Goal: Task Accomplishment & Management: Manage account settings

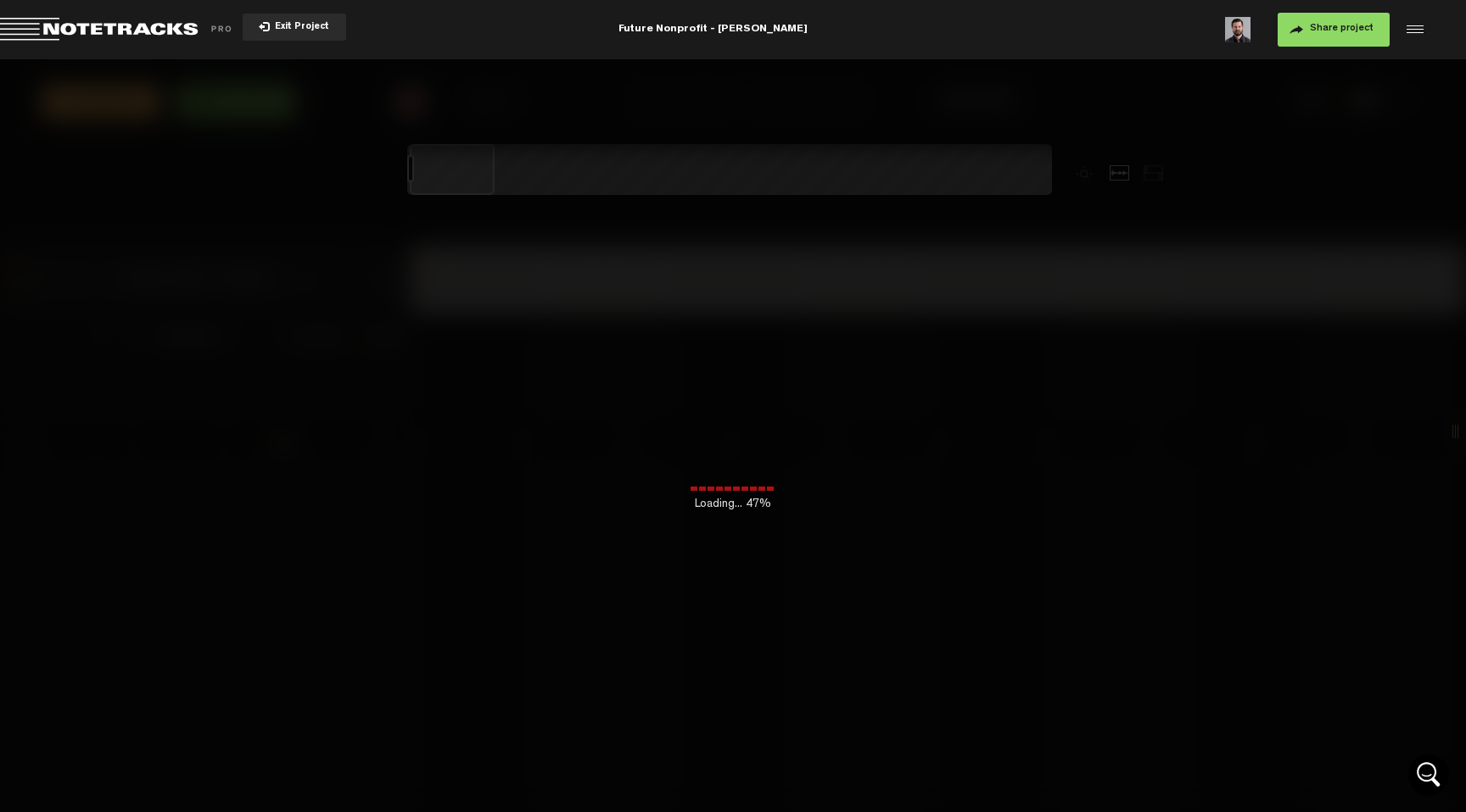
click at [271, 25] on span "Exit Project" at bounding box center [300, 28] width 60 height 10
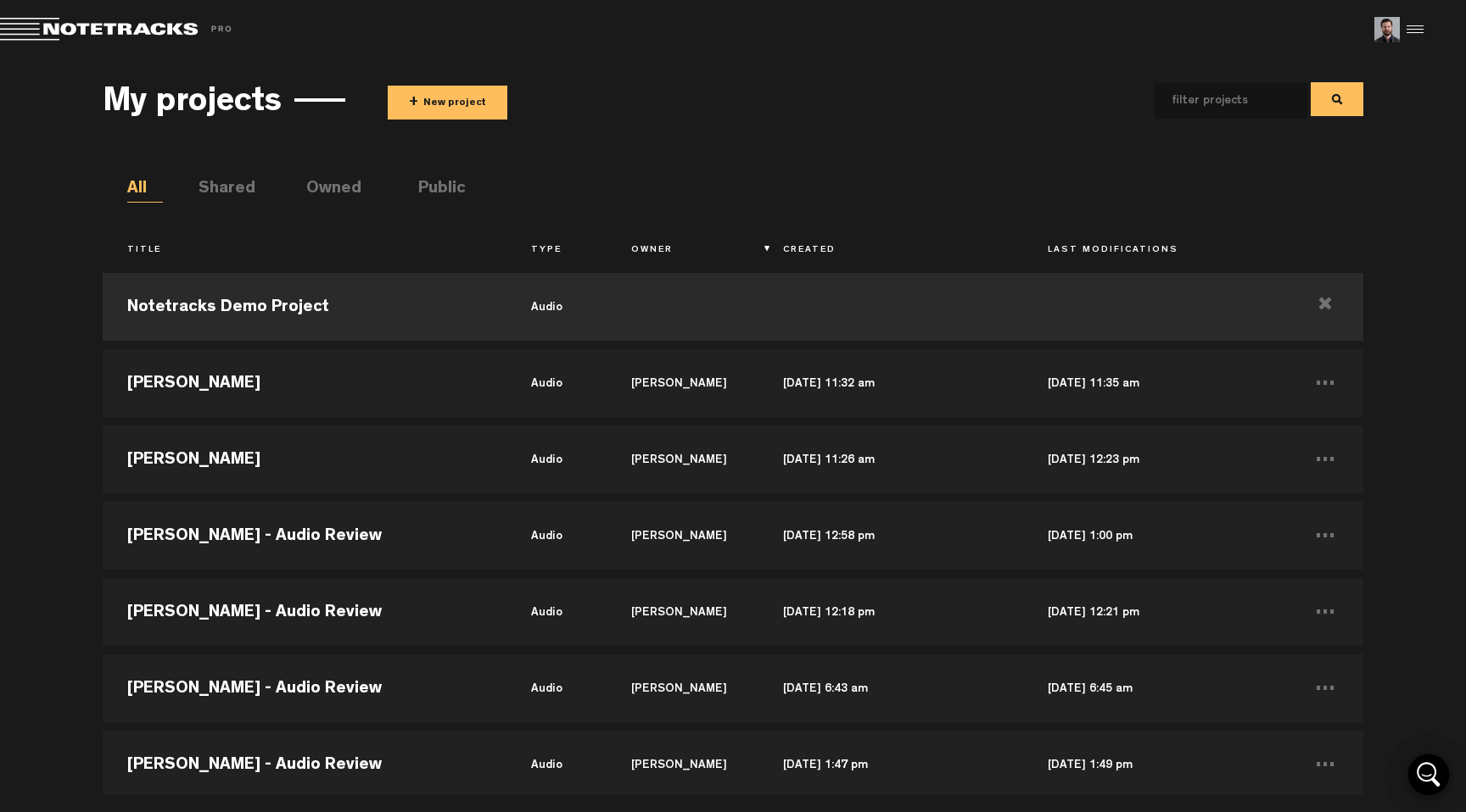
click at [464, 110] on button "+ New project" at bounding box center [447, 102] width 119 height 34
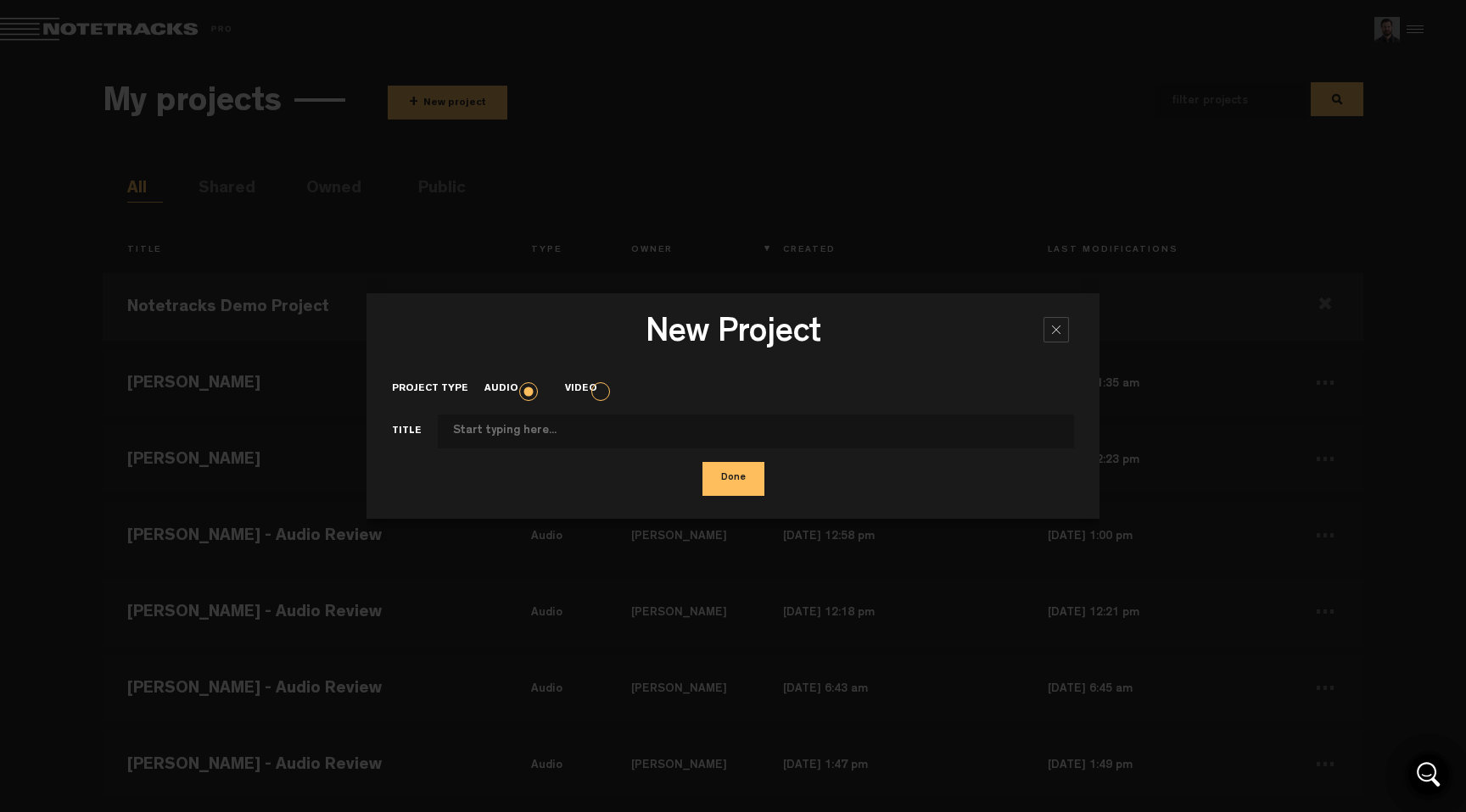
click at [634, 436] on input "Project type" at bounding box center [756, 431] width 636 height 34
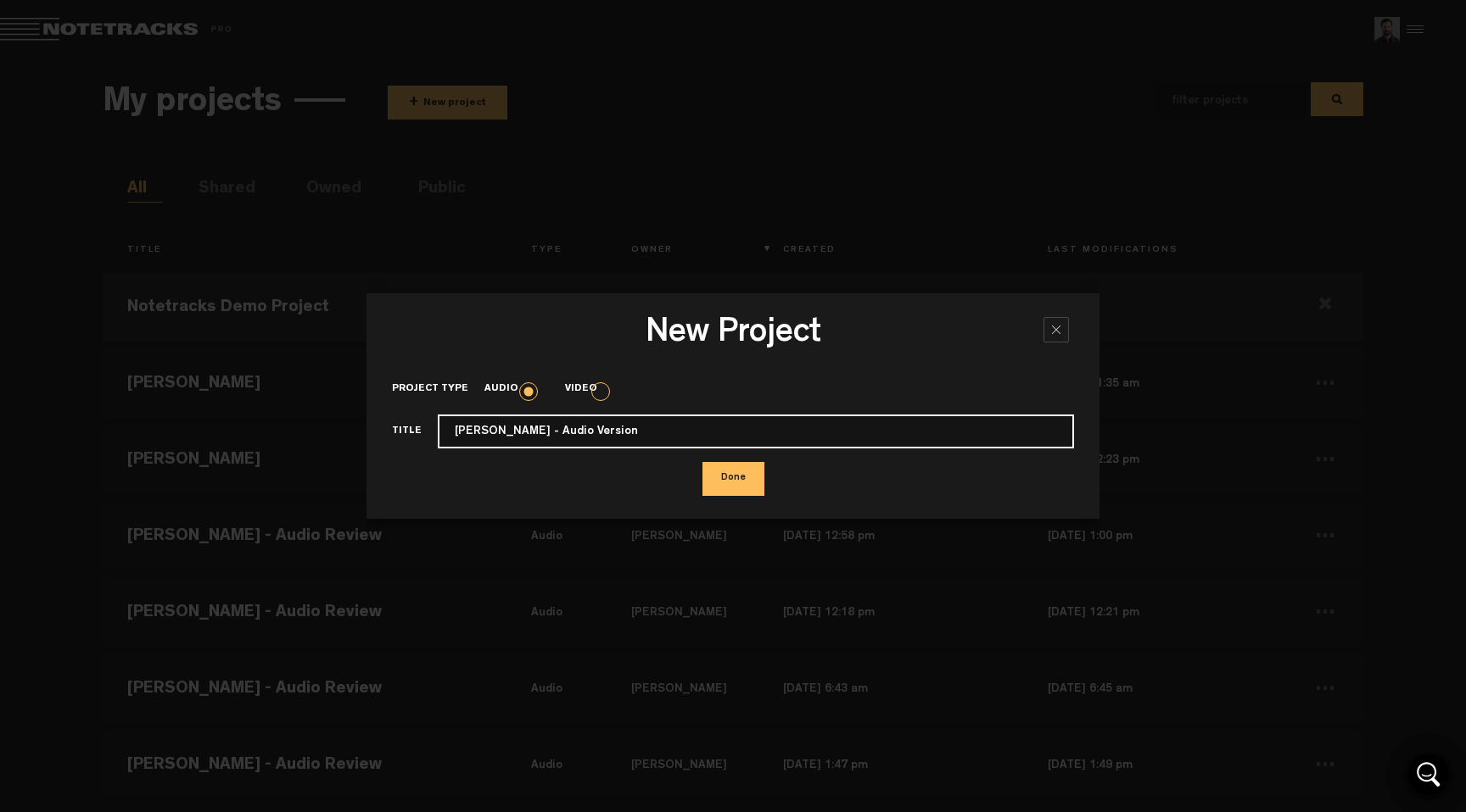
type input "[PERSON_NAME] - Audio Version"
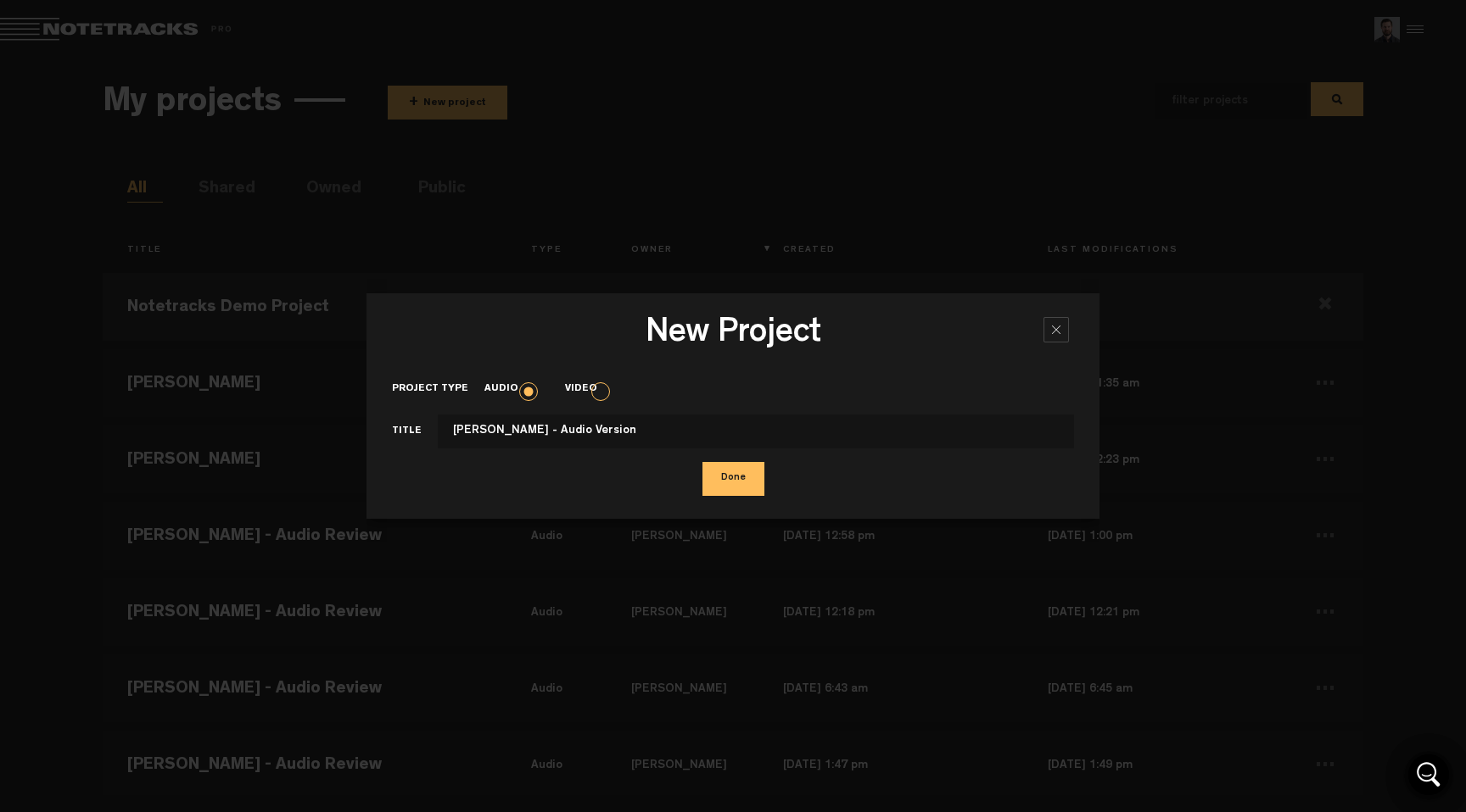
click at [751, 492] on button "Done" at bounding box center [733, 479] width 62 height 34
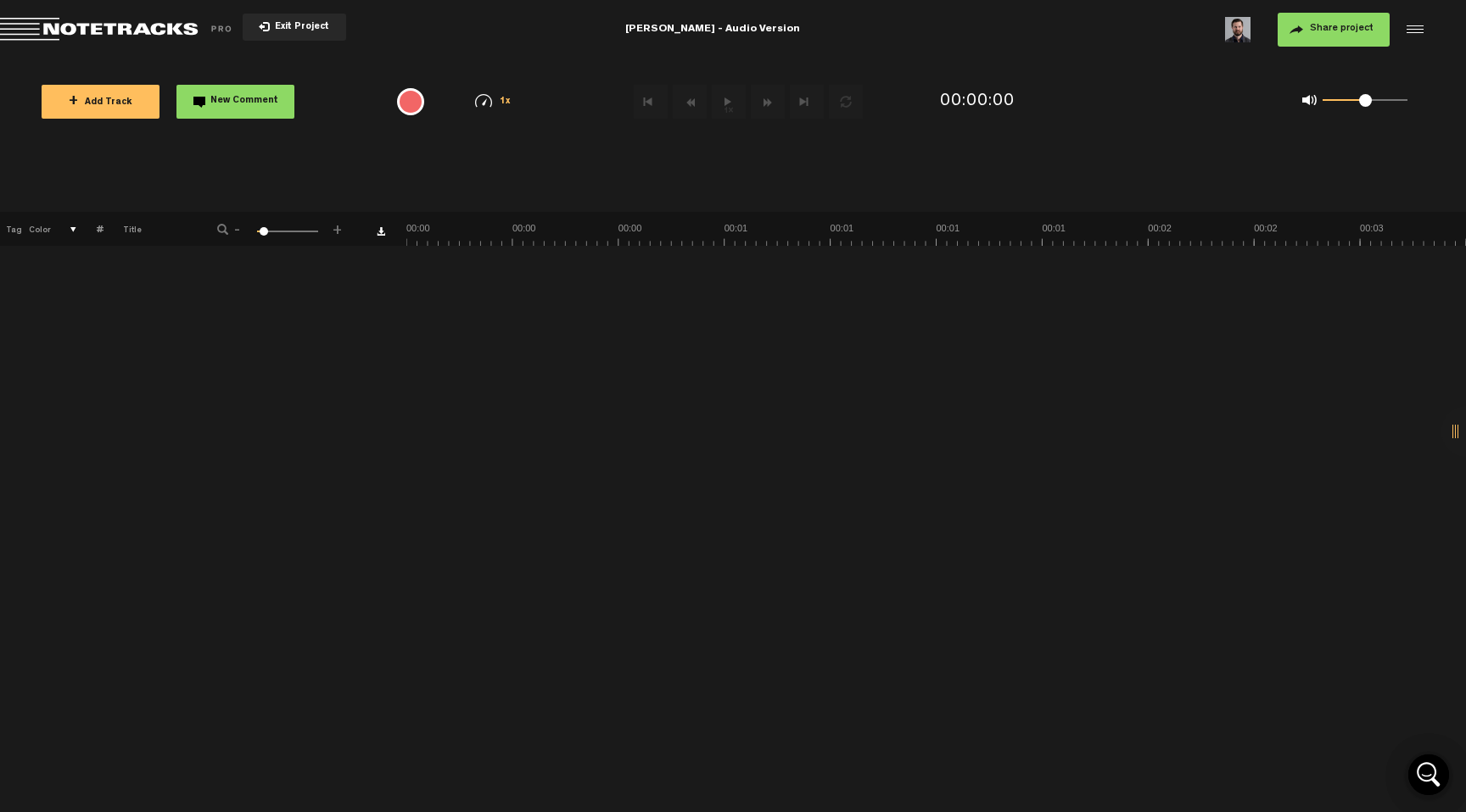
click at [1349, 32] on span "Share project" at bounding box center [1341, 29] width 63 height 11
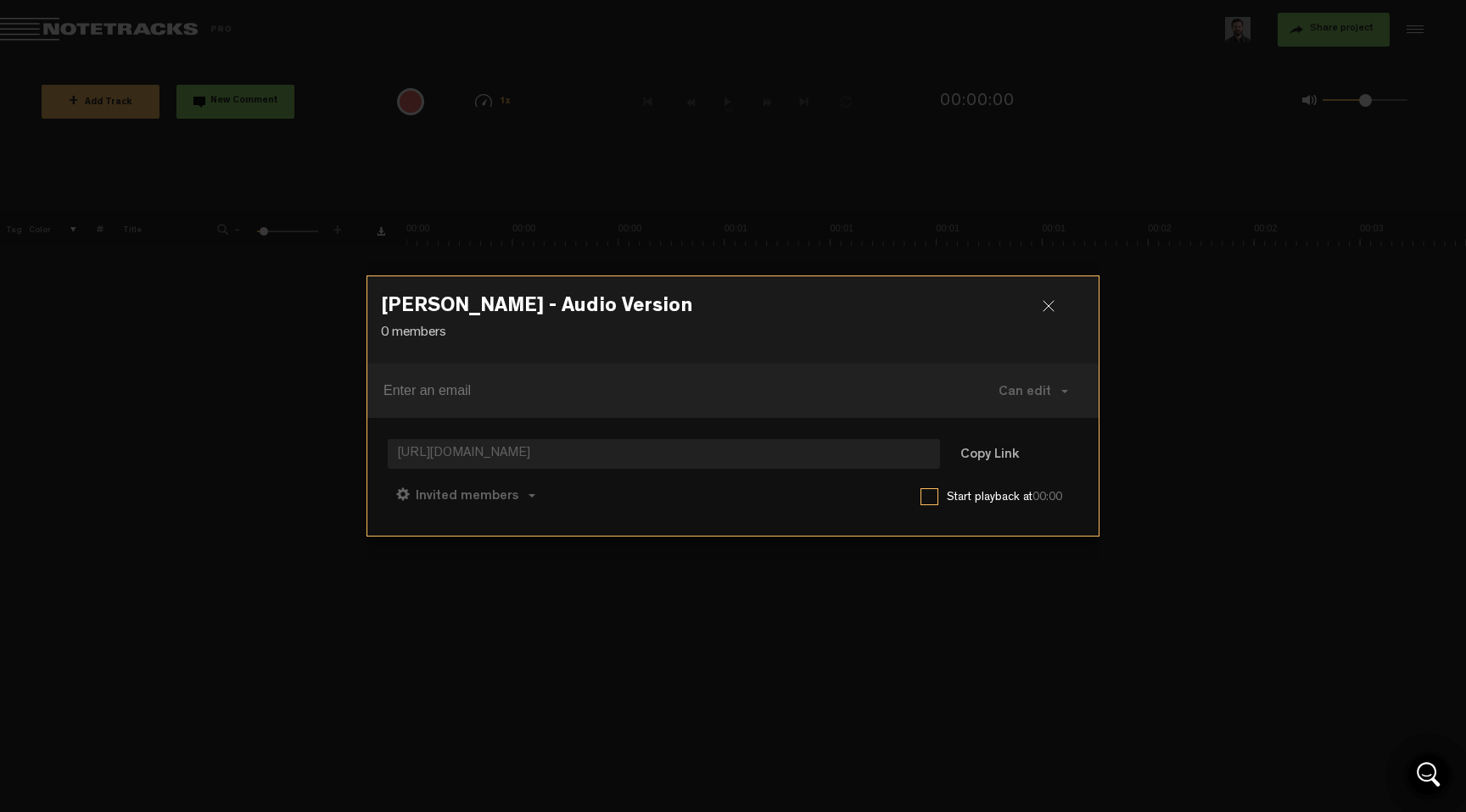
click at [1073, 220] on div "Alan Graham - Audio Version 0 members Can edit Can edit Can comment Can view ht…" at bounding box center [733, 406] width 733 height 812
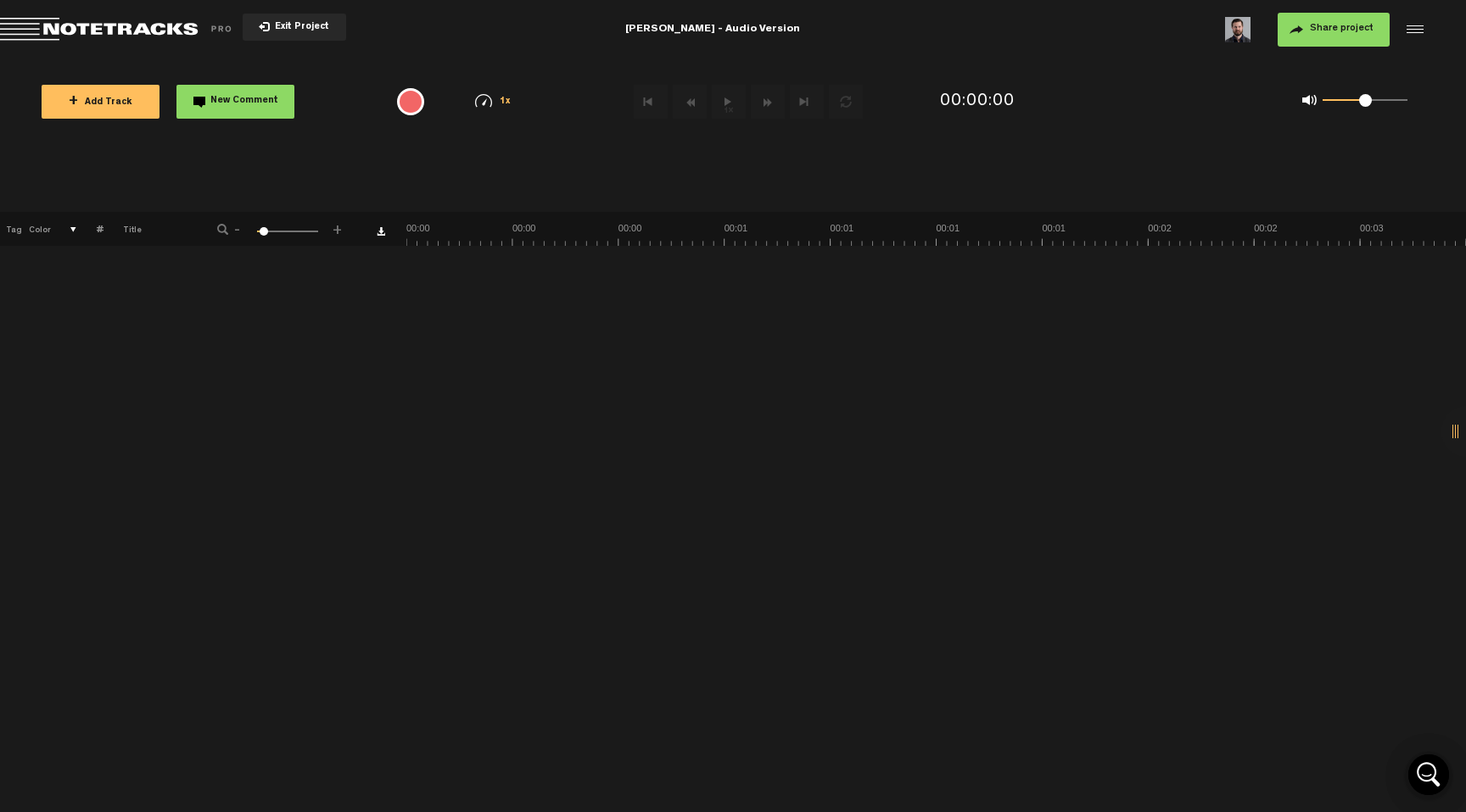
click at [121, 98] on span "+ Add Track" at bounding box center [100, 103] width 63 height 10
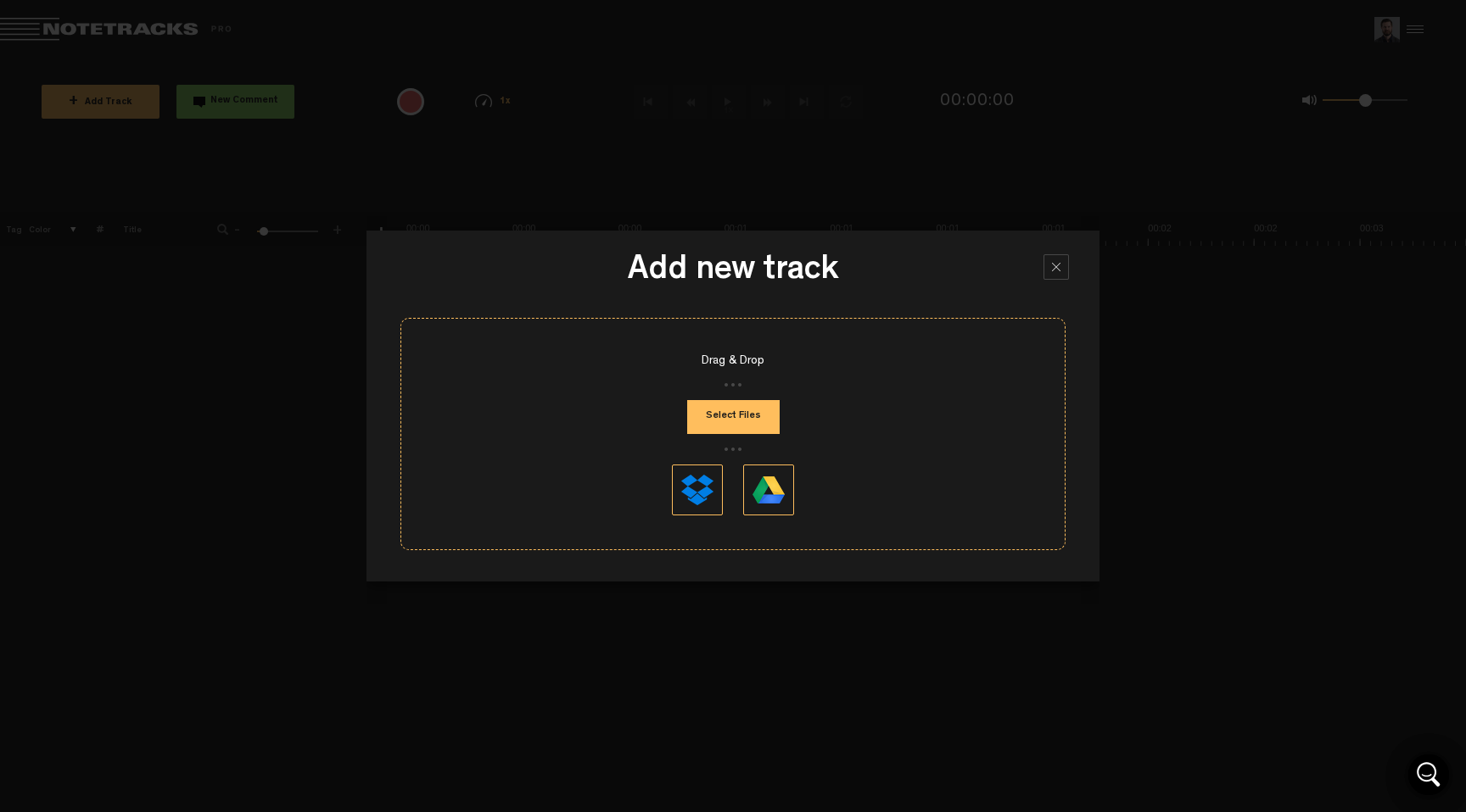
click at [734, 414] on button "Select Files" at bounding box center [733, 417] width 92 height 34
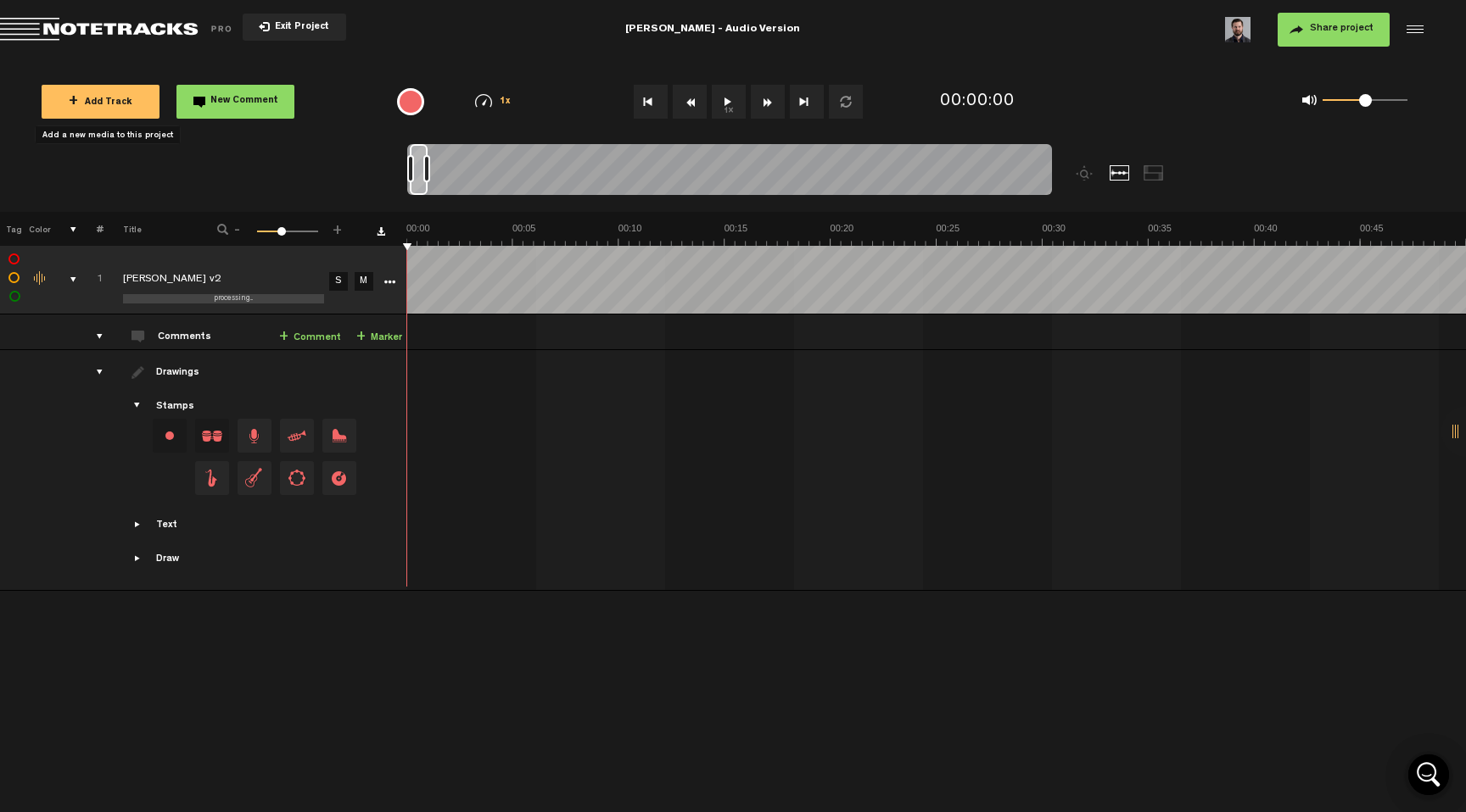
click at [730, 102] on button "1x" at bounding box center [728, 101] width 34 height 34
click at [725, 107] on button "1x" at bounding box center [728, 101] width 34 height 34
click at [1348, 25] on span "Share project" at bounding box center [1341, 29] width 63 height 11
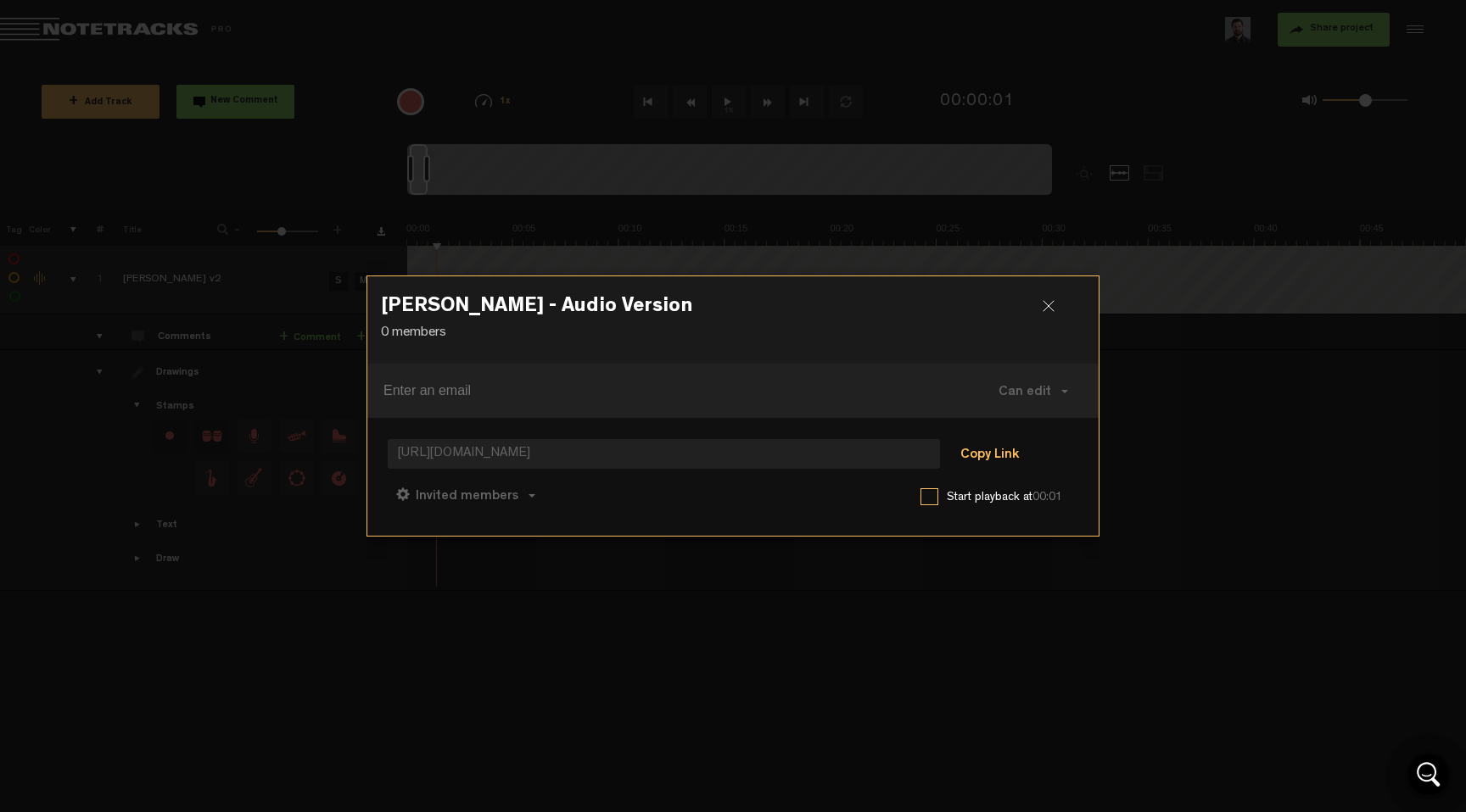
click at [982, 451] on button "Copy Link" at bounding box center [989, 455] width 92 height 34
